Goal: Complete application form

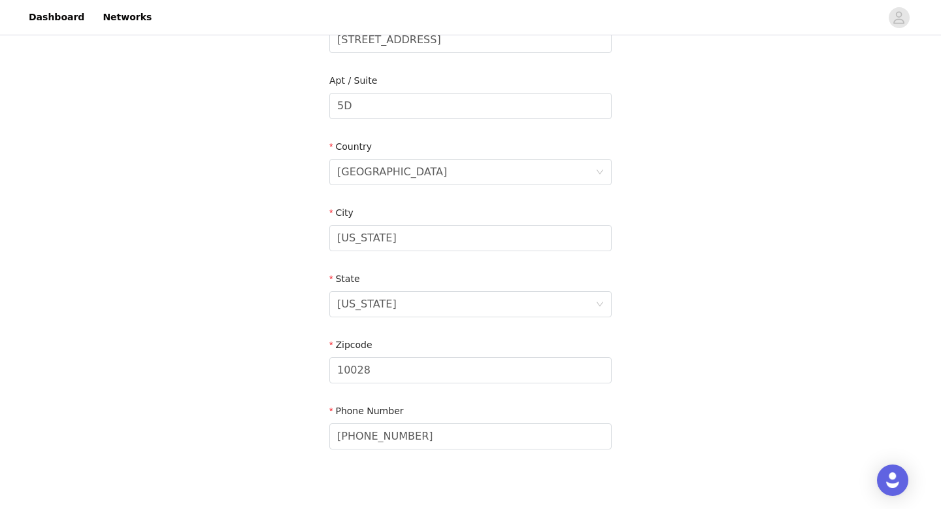
scroll to position [410, 0]
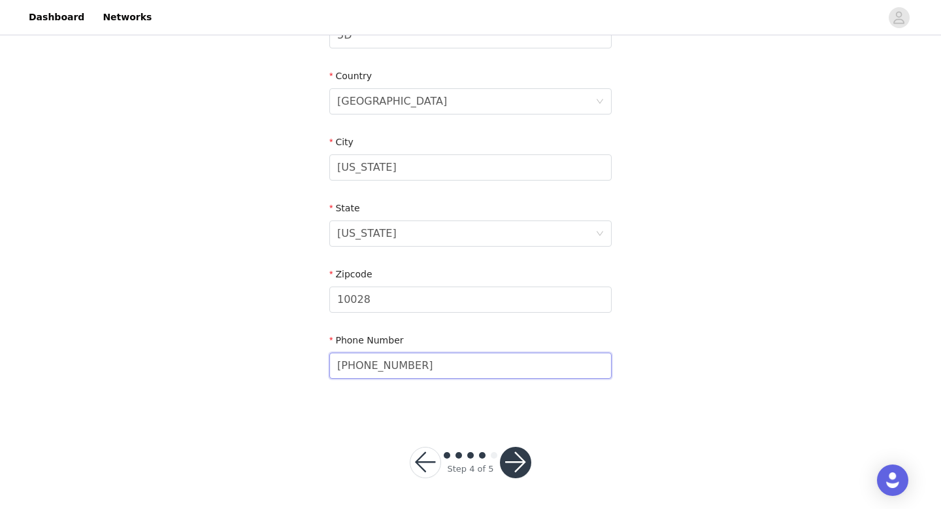
drag, startPoint x: 490, startPoint y: 370, endPoint x: 333, endPoint y: 360, distance: 157.9
click at [333, 360] on input "+52 669 145 0706" at bounding box center [470, 365] width 282 height 26
type input "+1 562 632 7269"
click at [522, 456] on button "button" at bounding box center [515, 461] width 31 height 31
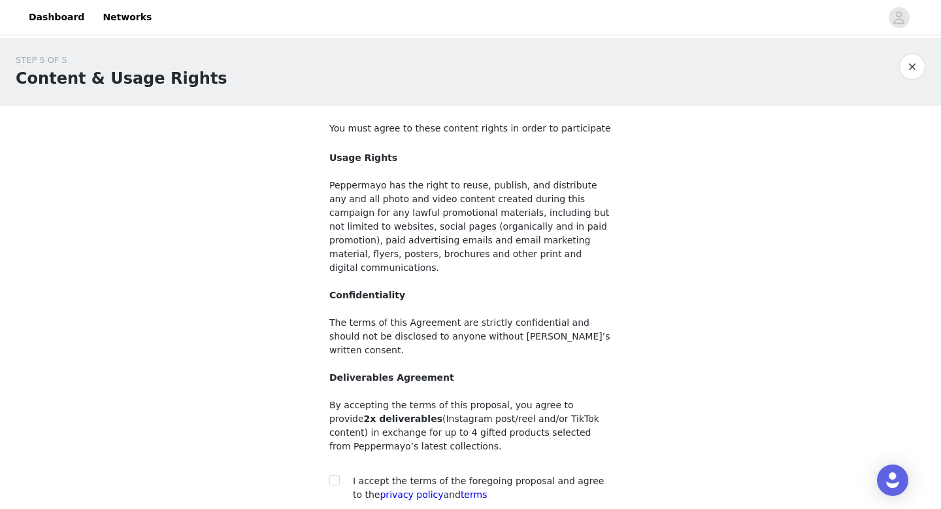
scroll to position [95, 0]
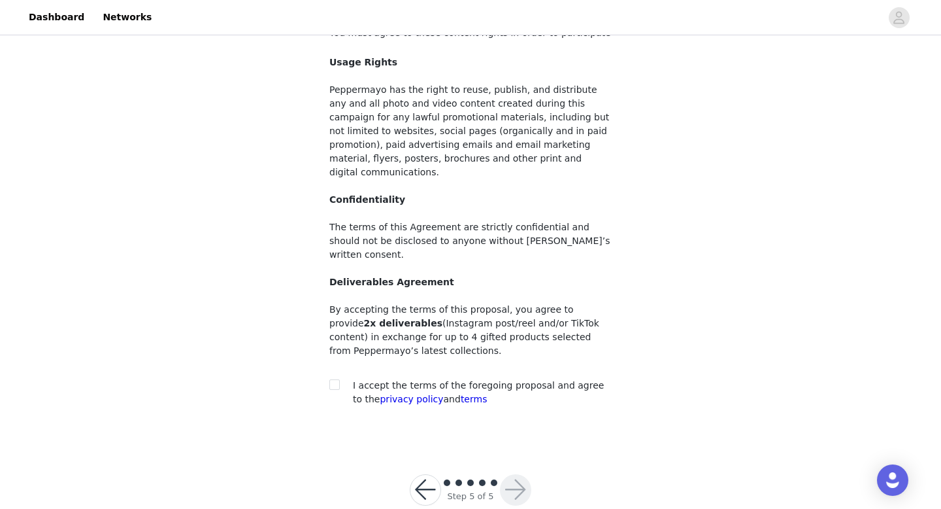
click at [424, 474] on button "button" at bounding box center [425, 489] width 31 height 31
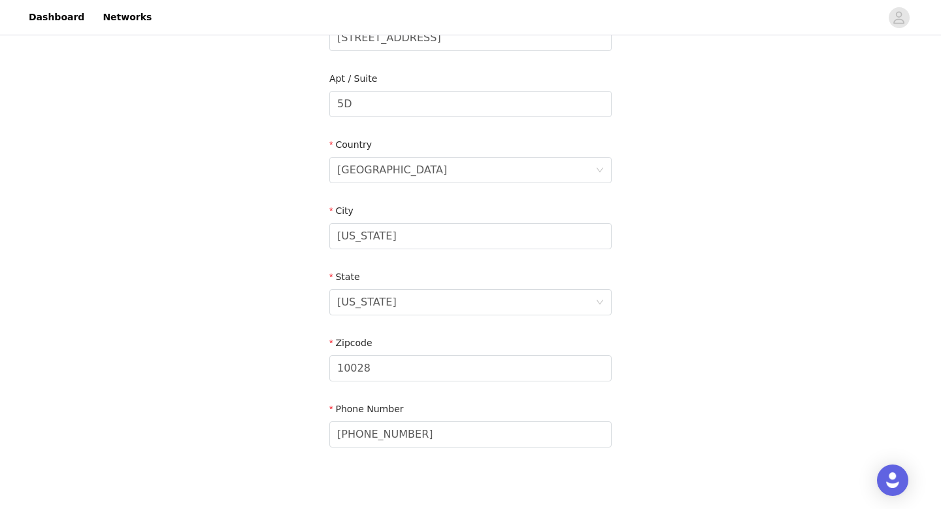
scroll to position [410, 0]
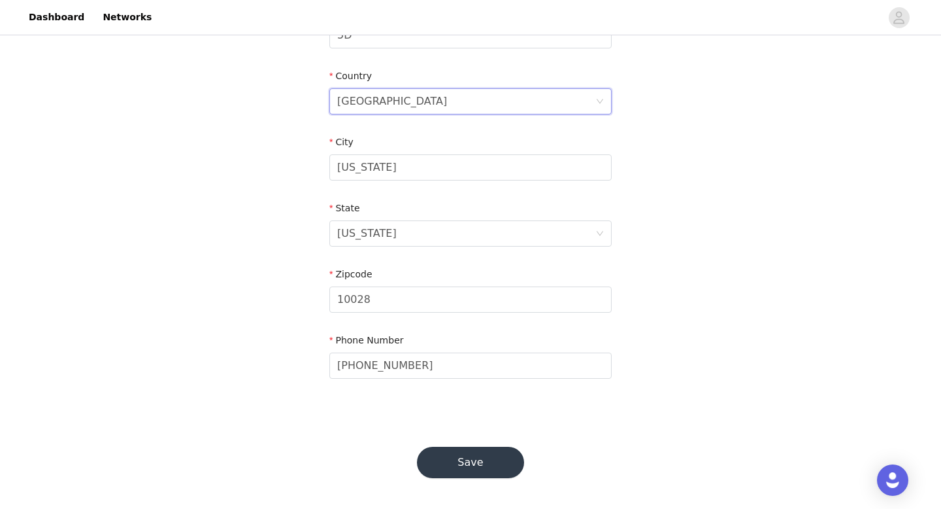
click at [416, 95] on div "[GEOGRAPHIC_DATA]" at bounding box center [466, 101] width 258 height 25
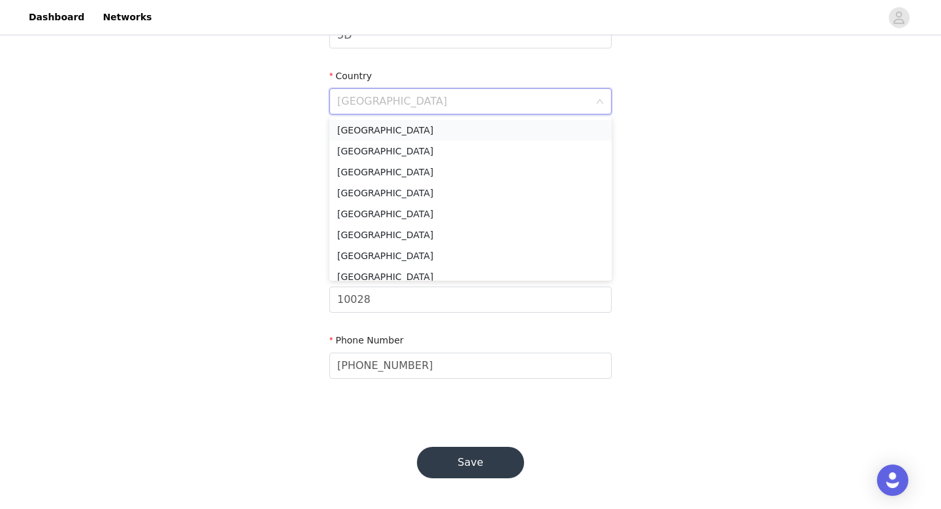
click at [404, 125] on li "[GEOGRAPHIC_DATA]" at bounding box center [470, 130] width 282 height 21
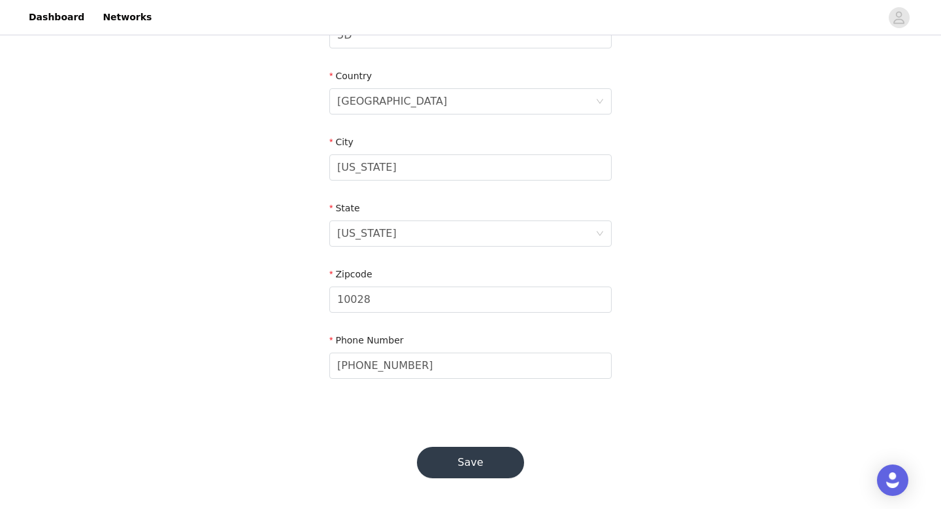
click at [648, 304] on div "STEP 4 OF 5 Shipping Information Please ensure you are putting your Suburb in t…" at bounding box center [470, 21] width 941 height 787
click at [454, 456] on button "Save" at bounding box center [470, 461] width 107 height 31
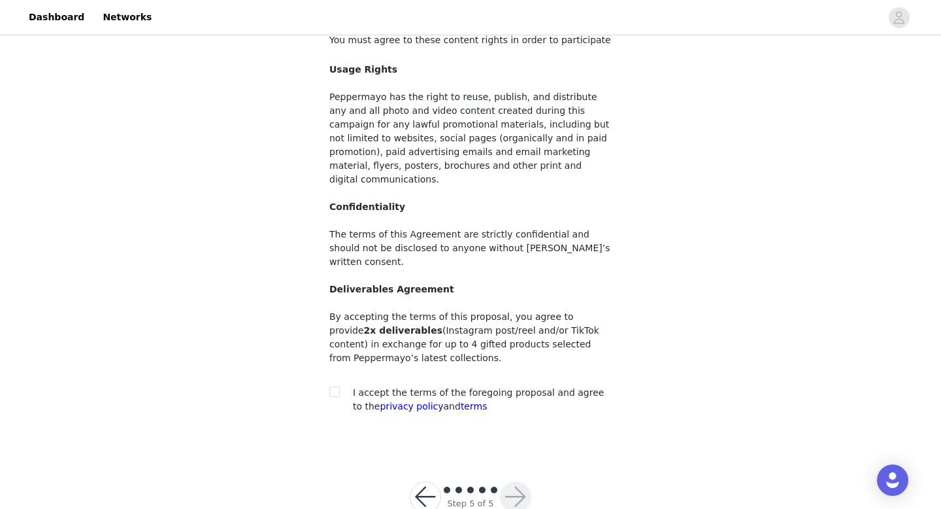
scroll to position [95, 0]
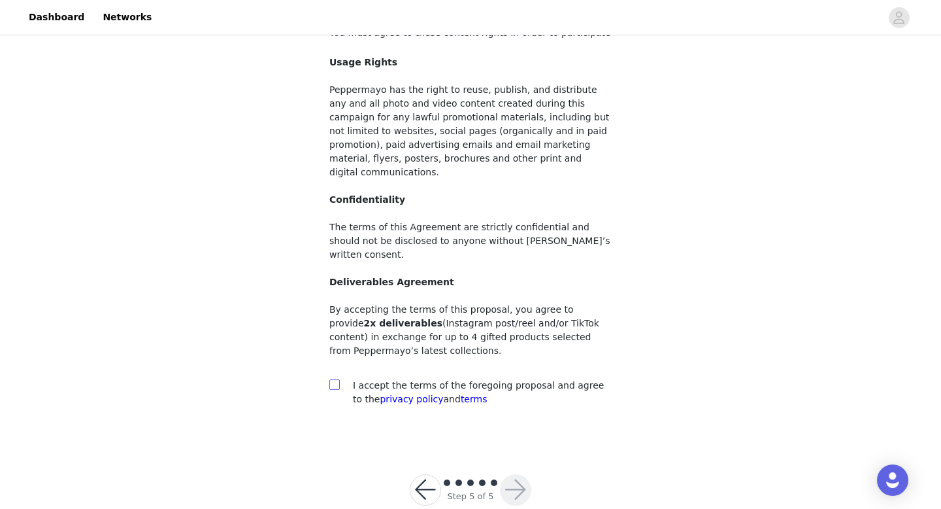
click at [331, 379] on input "checkbox" at bounding box center [333, 383] width 9 height 9
checkbox input "true"
click at [510, 474] on button "button" at bounding box center [515, 489] width 31 height 31
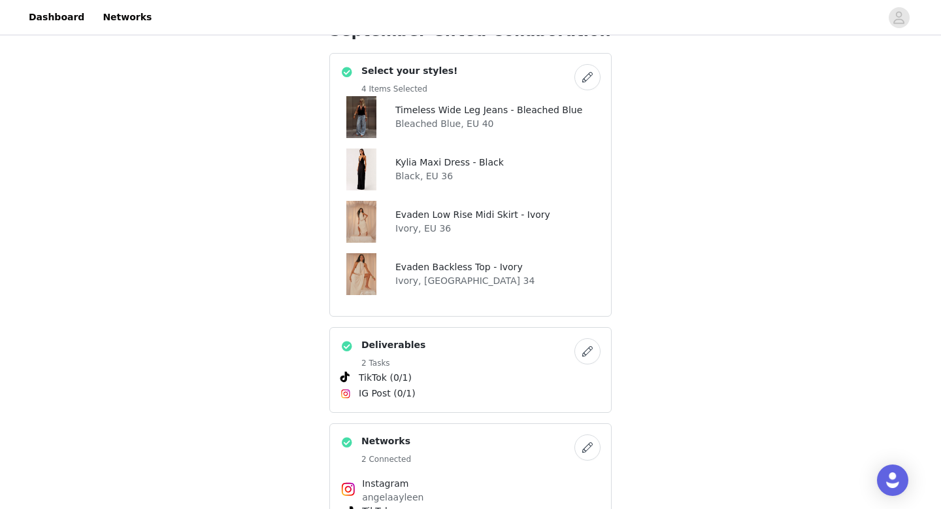
scroll to position [503, 0]
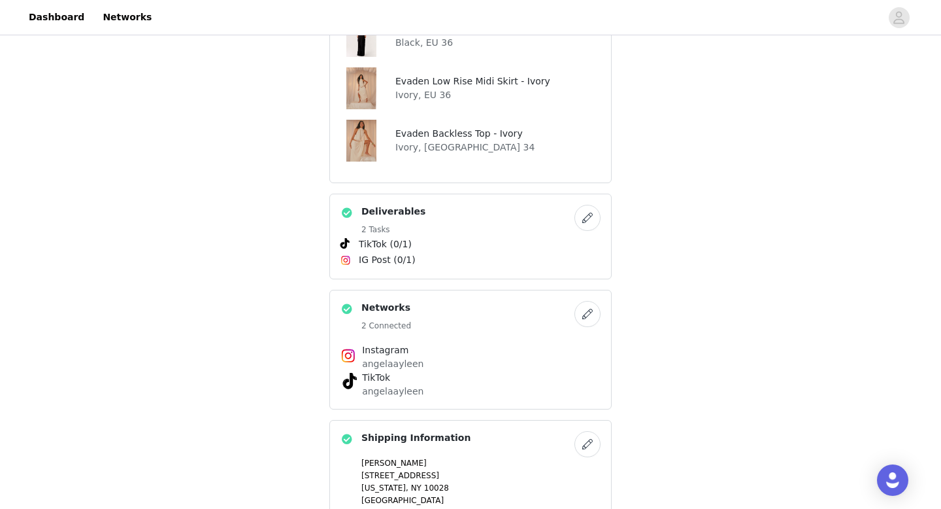
click at [584, 213] on button "button" at bounding box center [588, 218] width 26 height 26
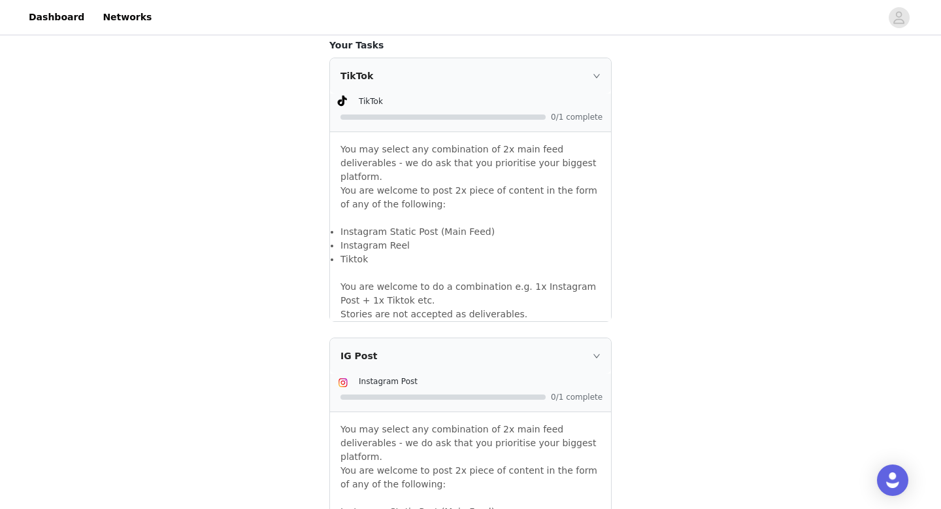
scroll to position [828, 0]
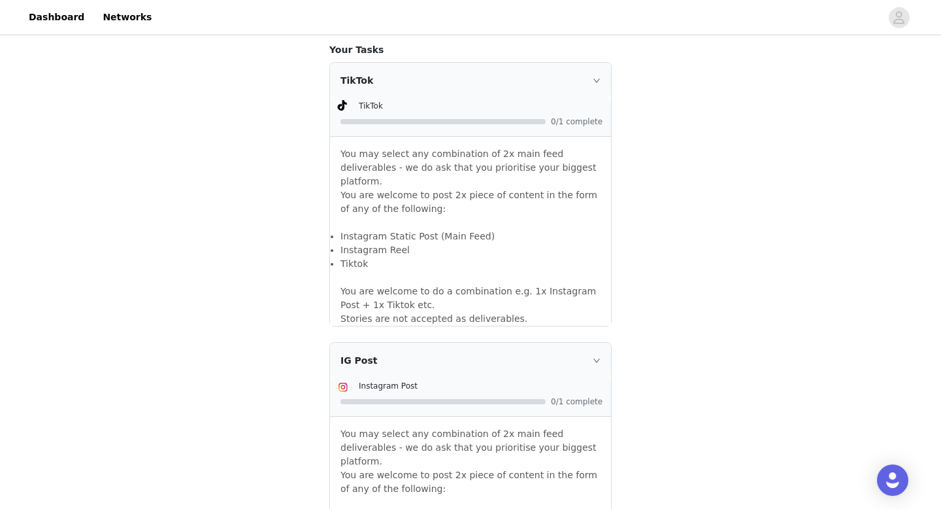
click at [596, 354] on div "IG Post" at bounding box center [470, 360] width 281 height 35
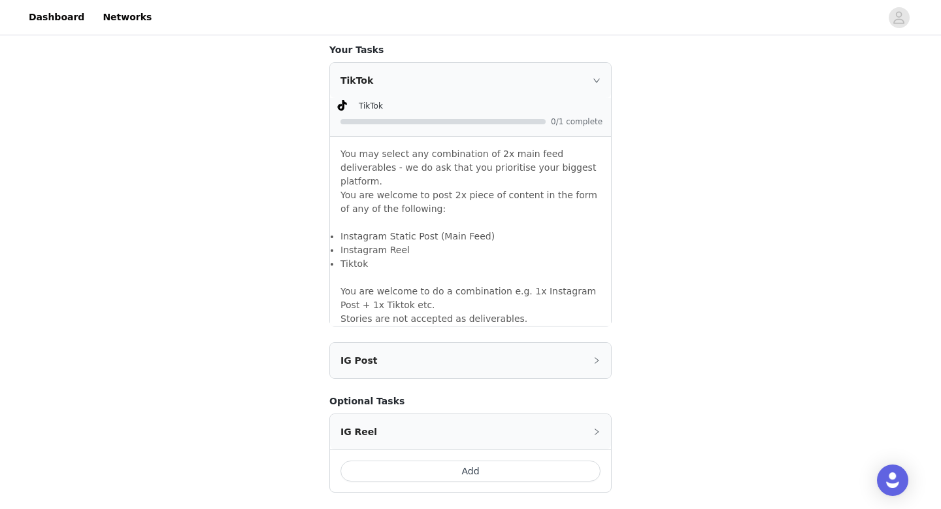
click at [596, 356] on icon "icon: right" at bounding box center [597, 360] width 8 height 8
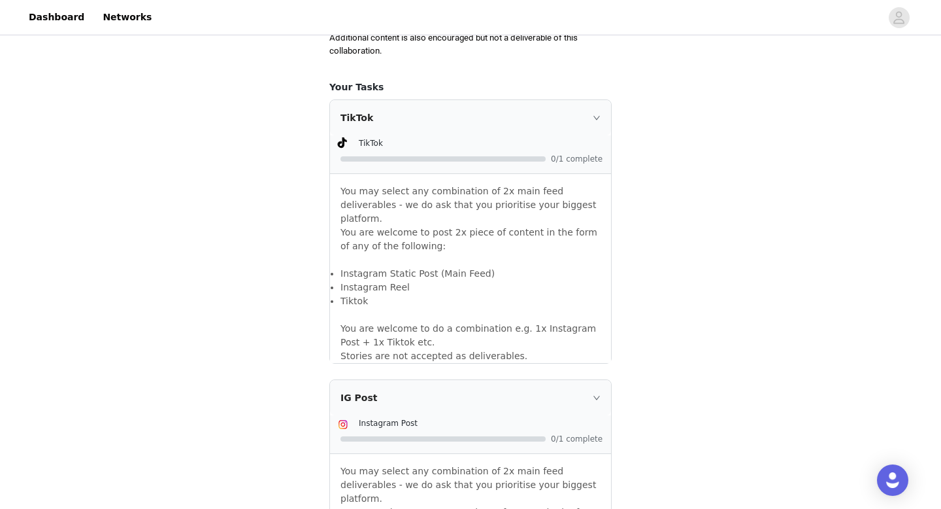
scroll to position [729, 0]
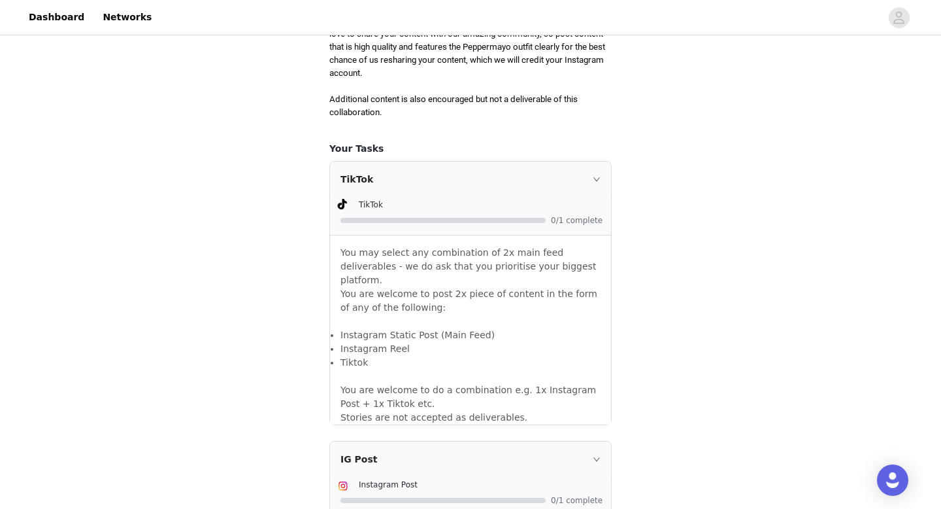
click at [535, 192] on div "TikTok" at bounding box center [470, 178] width 281 height 35
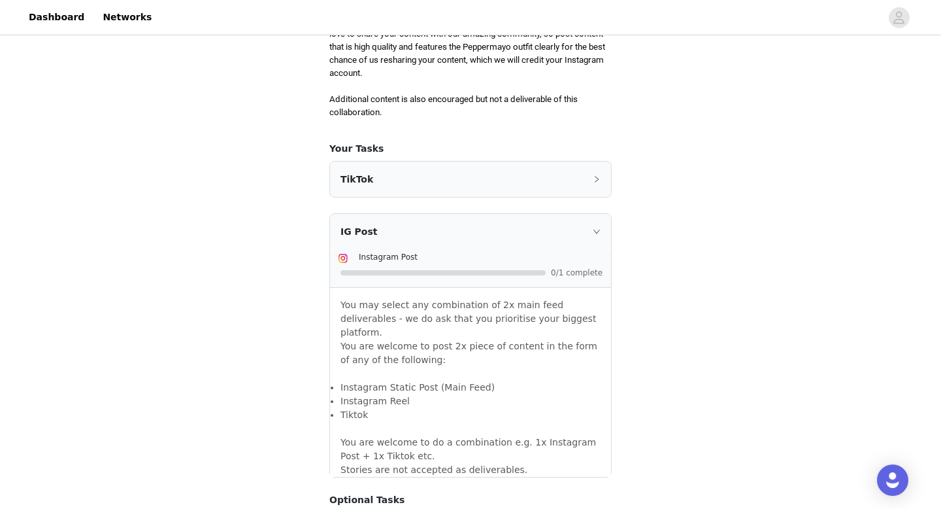
click at [594, 231] on icon "icon: right" at bounding box center [597, 231] width 7 height 4
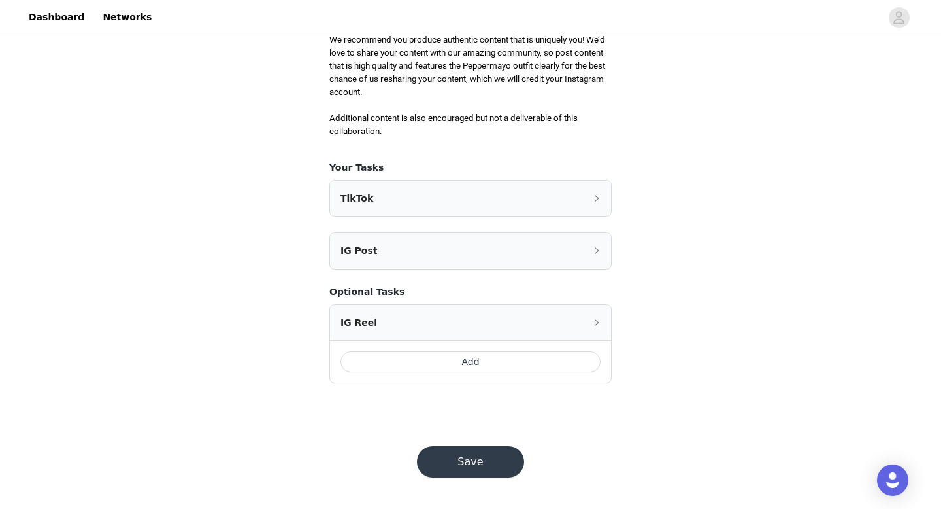
scroll to position [710, 0]
click at [556, 188] on div "TikTok" at bounding box center [470, 198] width 281 height 35
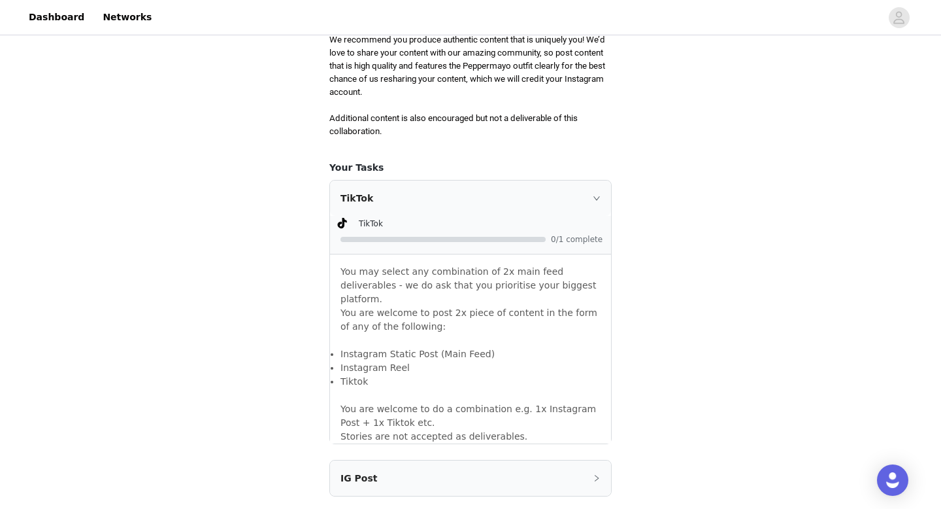
click at [561, 201] on div "TikTok" at bounding box center [470, 197] width 281 height 35
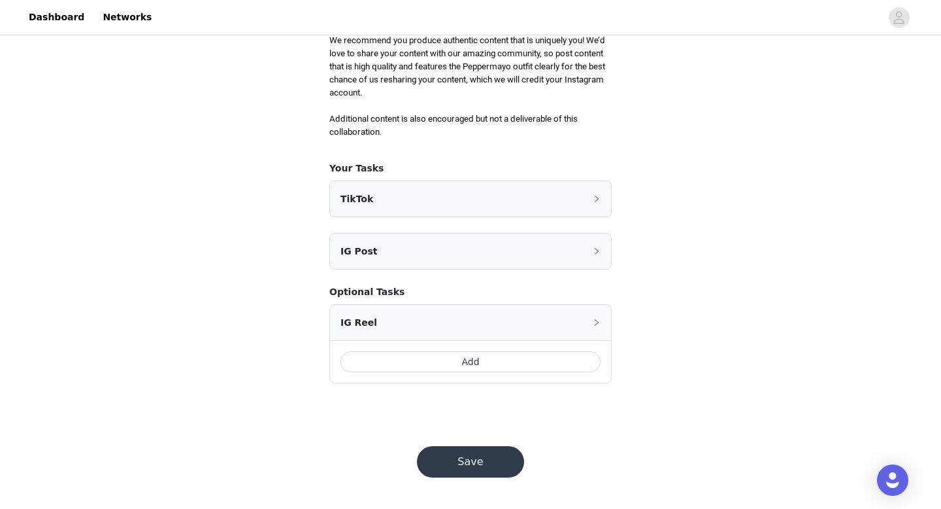
click at [487, 450] on button "Save" at bounding box center [470, 461] width 107 height 31
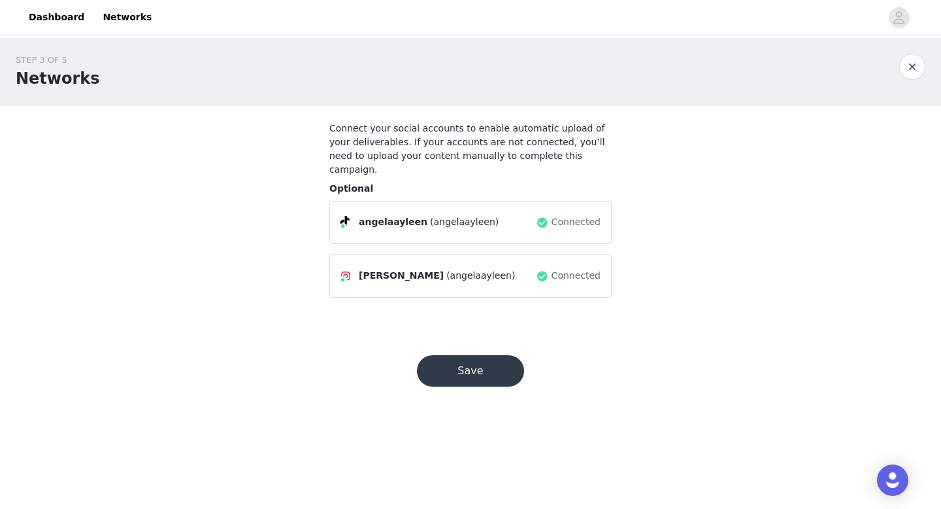
click at [566, 269] on span "Connected" at bounding box center [576, 276] width 49 height 14
click at [479, 357] on button "Save" at bounding box center [470, 370] width 107 height 31
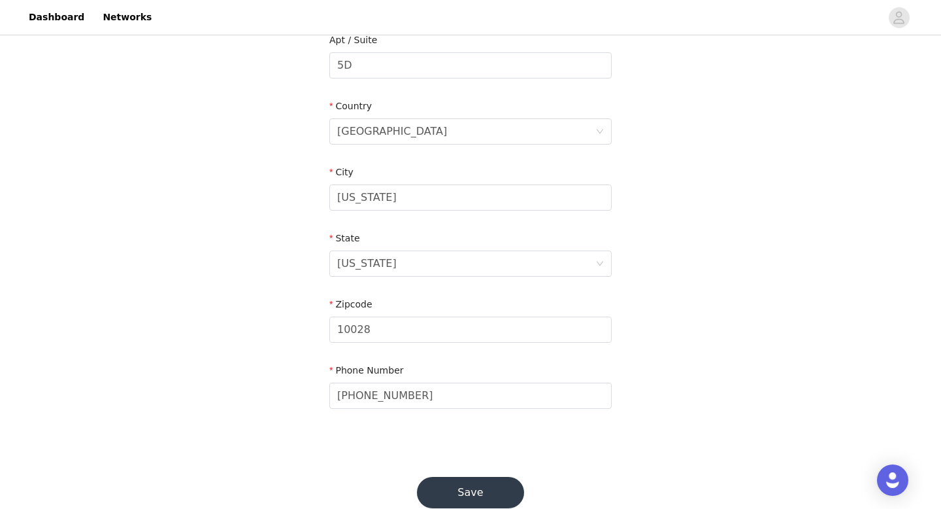
scroll to position [410, 0]
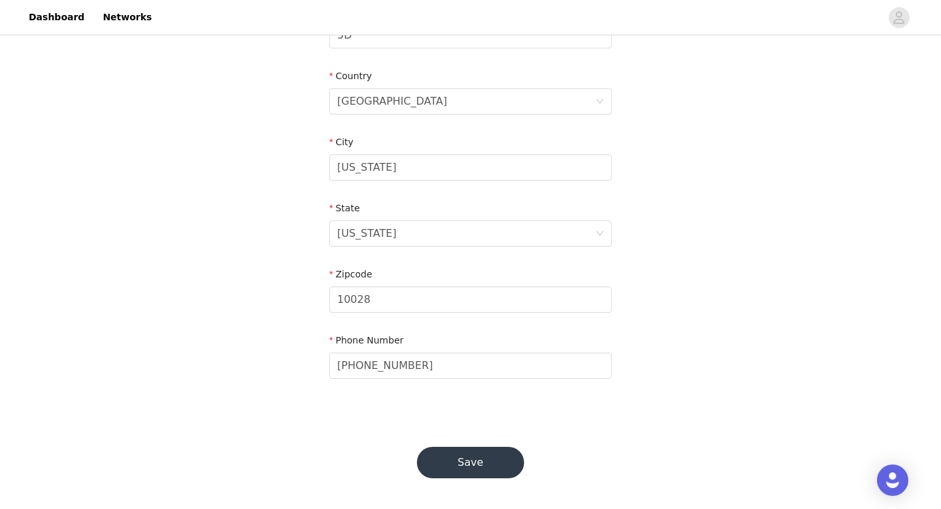
click at [454, 458] on button "Save" at bounding box center [470, 461] width 107 height 31
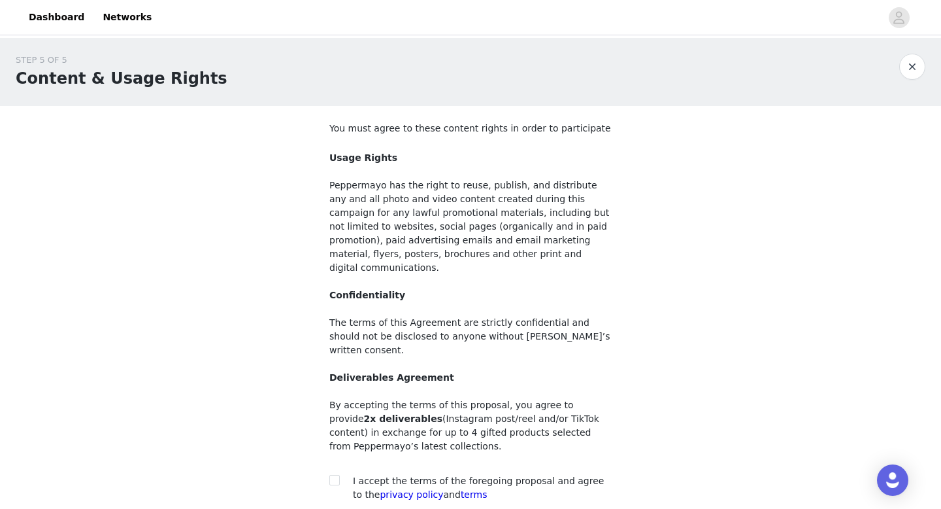
scroll to position [95, 0]
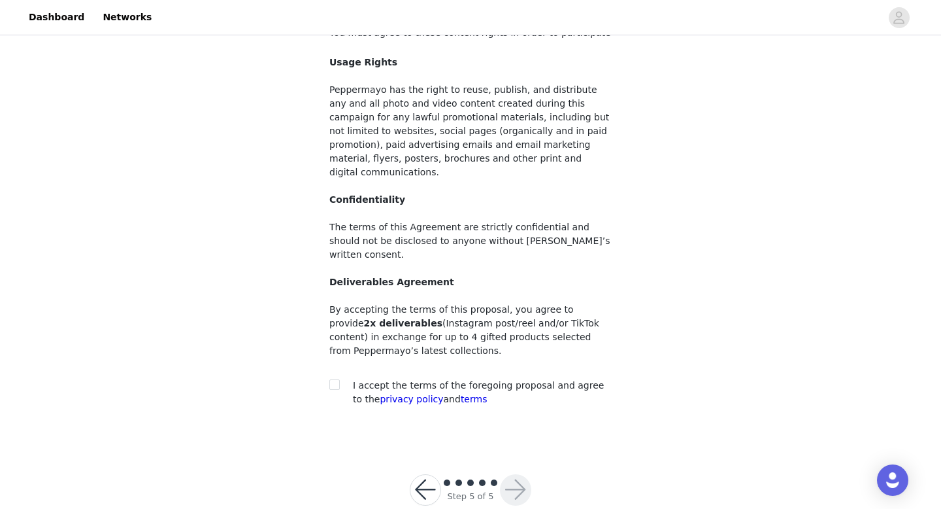
click at [342, 378] on div at bounding box center [338, 385] width 18 height 14
click at [329, 379] on input "checkbox" at bounding box center [333, 383] width 9 height 9
checkbox input "true"
click at [521, 474] on button "button" at bounding box center [515, 489] width 31 height 31
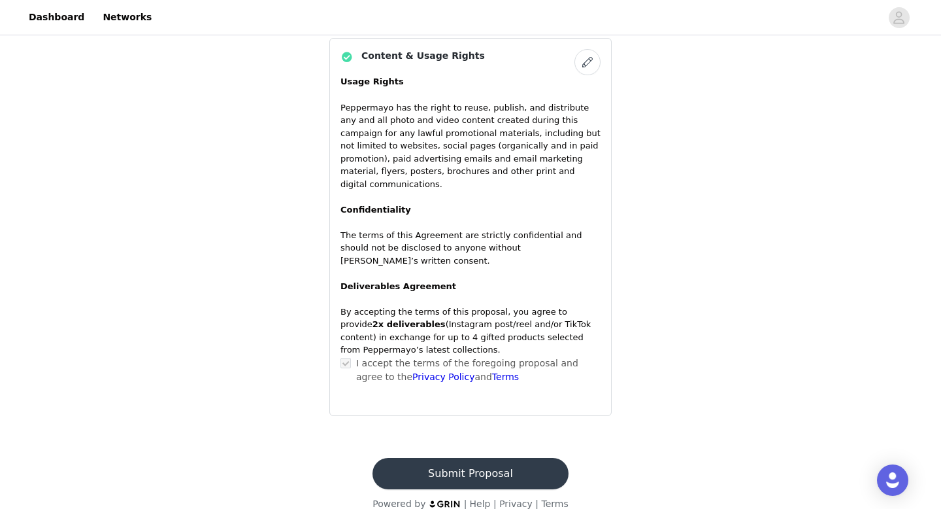
scroll to position [998, 0]
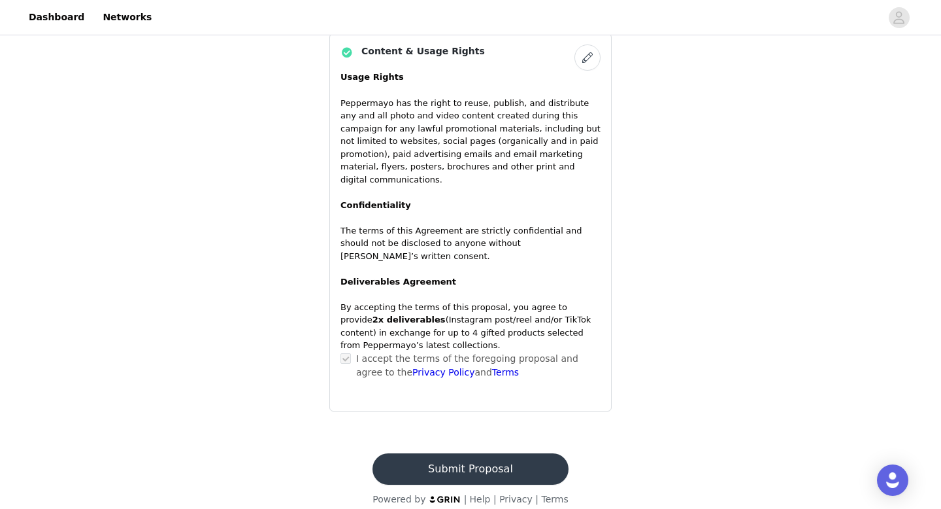
click at [499, 454] on button "Submit Proposal" at bounding box center [470, 468] width 195 height 31
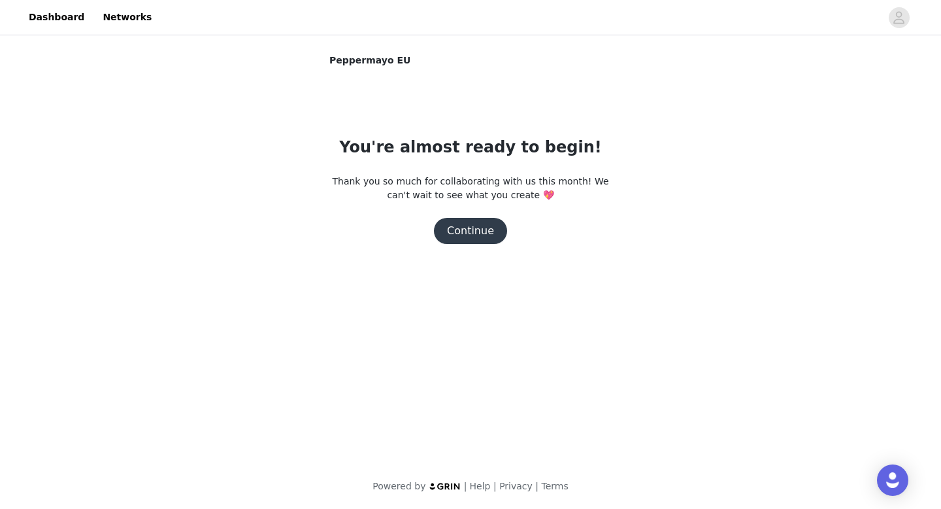
click at [469, 239] on button "Continue" at bounding box center [470, 231] width 73 height 26
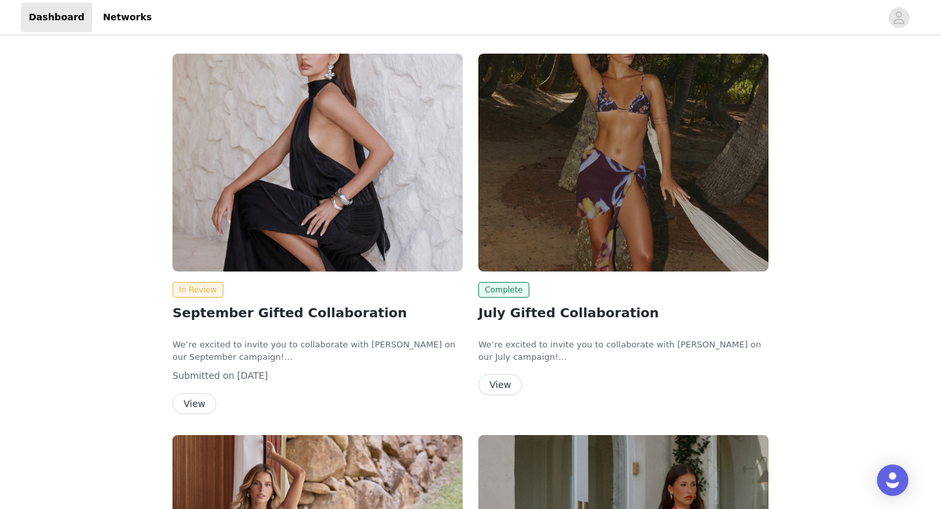
click at [197, 405] on button "View" at bounding box center [195, 403] width 44 height 21
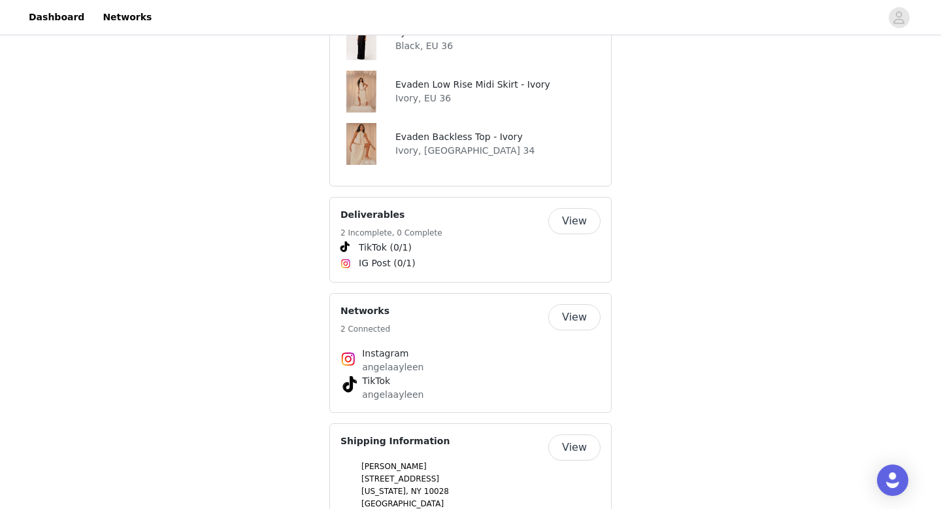
scroll to position [821, 0]
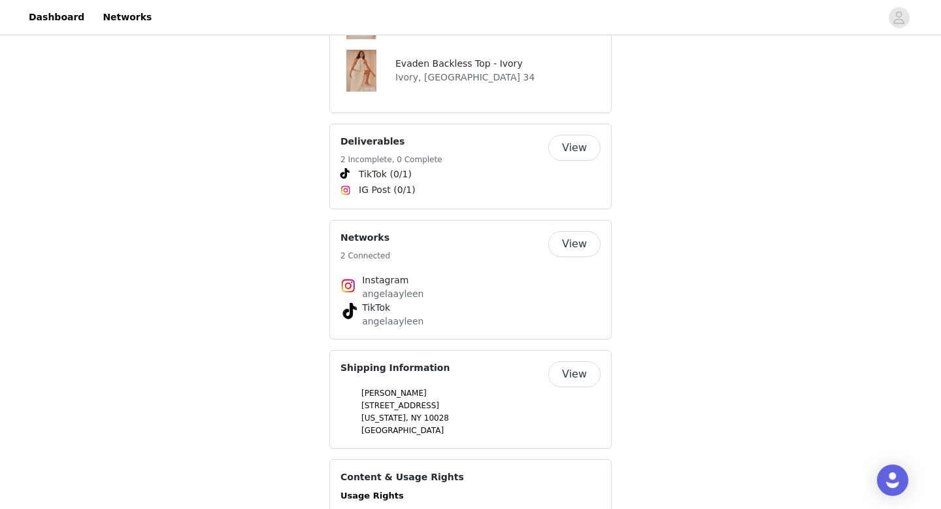
click at [577, 135] on button "View" at bounding box center [574, 148] width 52 height 26
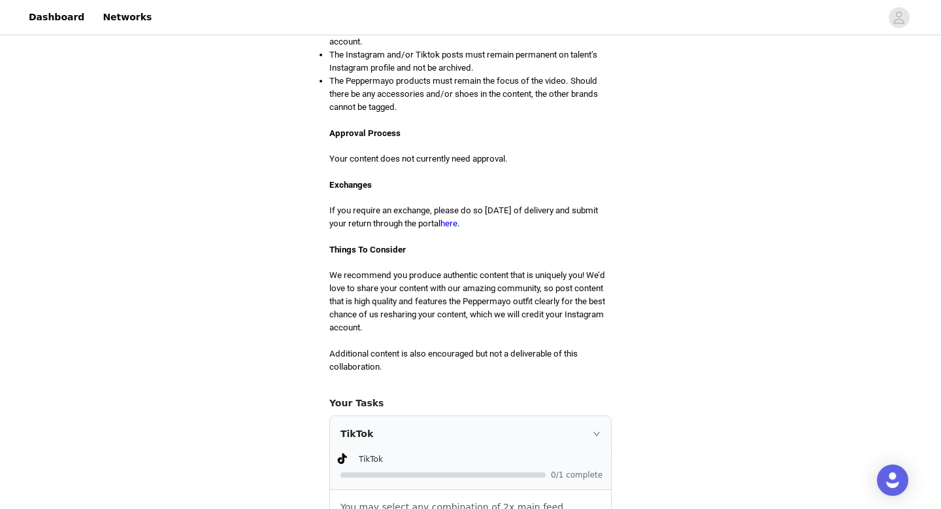
scroll to position [231, 0]
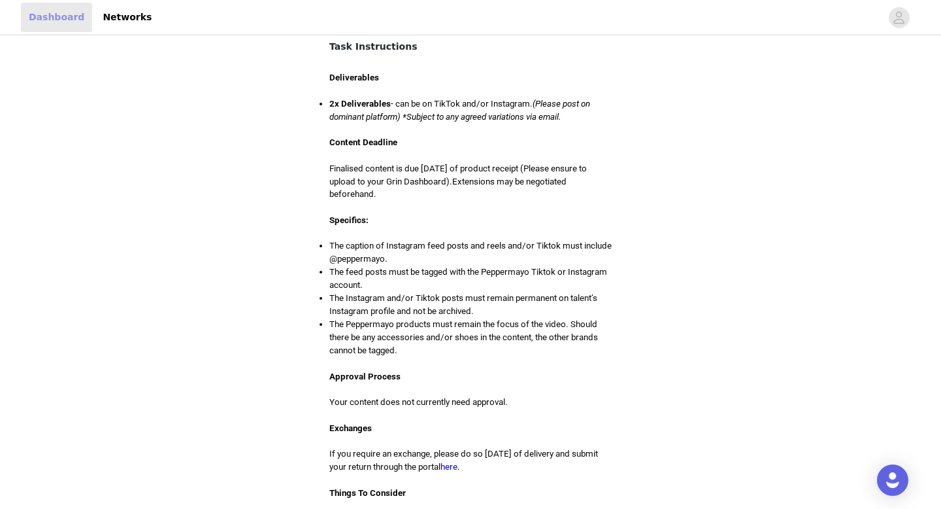
click at [50, 18] on link "Dashboard" at bounding box center [56, 17] width 71 height 29
